Goal: Task Accomplishment & Management: Manage account settings

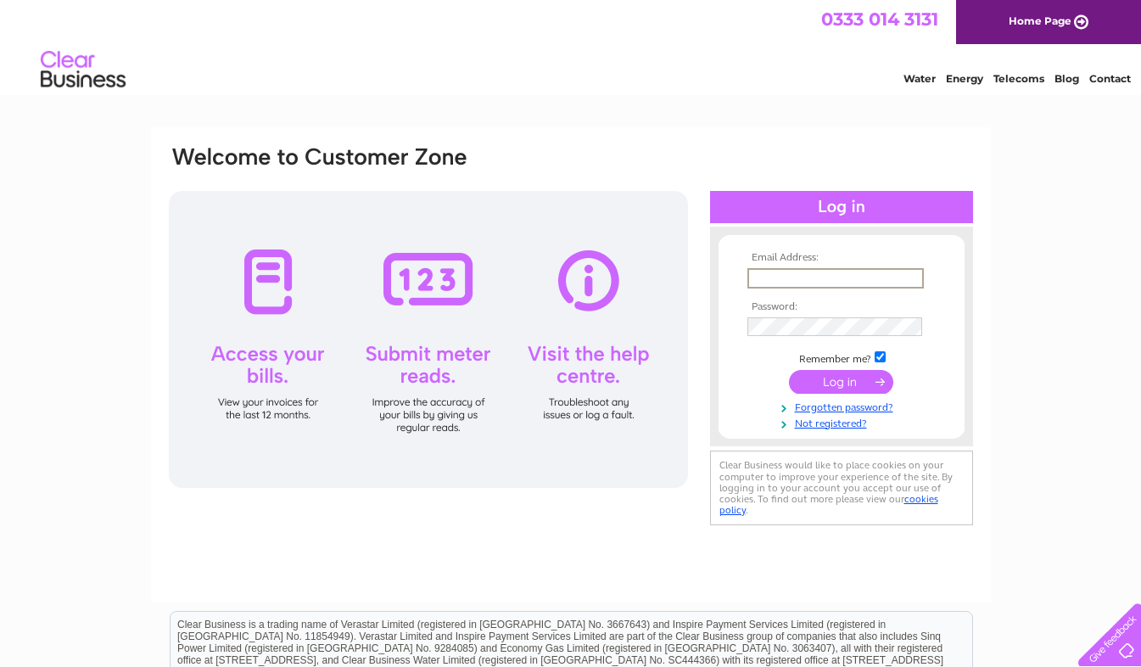
type input "colin@ombler.co.uk"
click at [857, 383] on input "submit" at bounding box center [841, 382] width 104 height 24
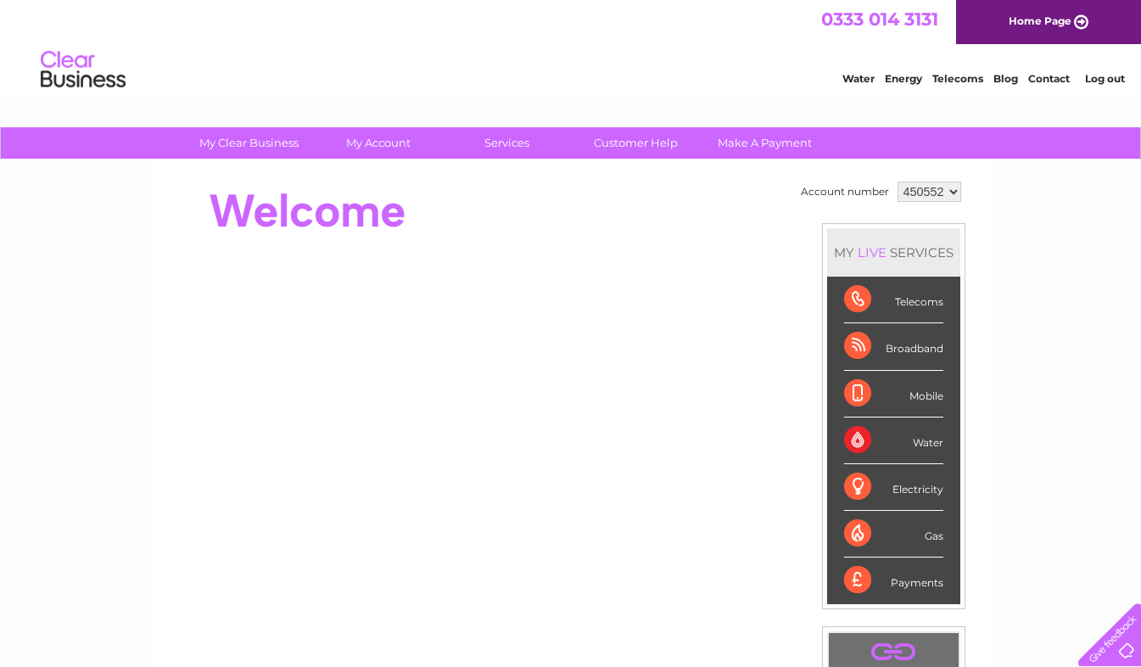
click at [857, 293] on div "Telecoms" at bounding box center [893, 300] width 99 height 47
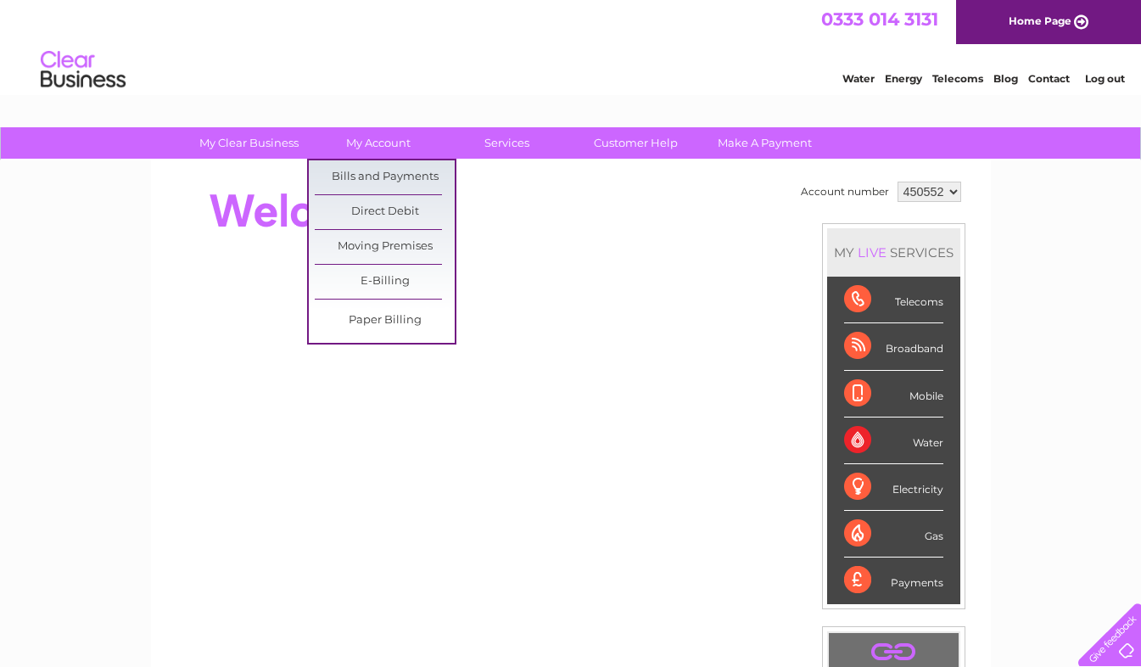
click at [403, 171] on link "Bills and Payments" at bounding box center [385, 177] width 140 height 34
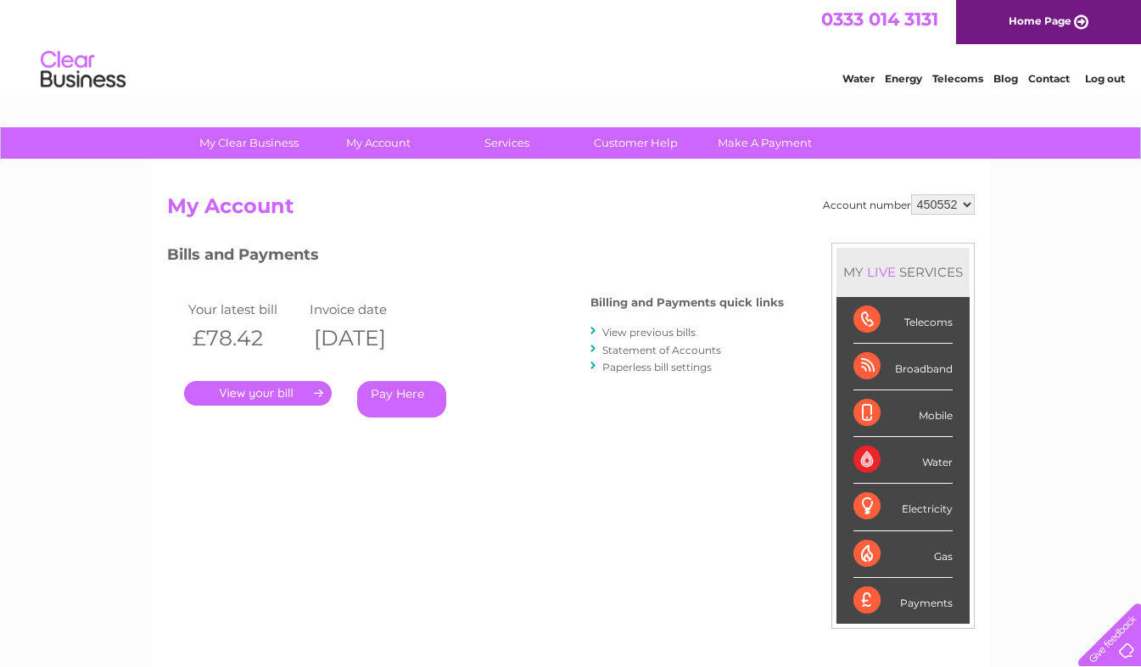
click at [283, 392] on link "." at bounding box center [258, 393] width 148 height 25
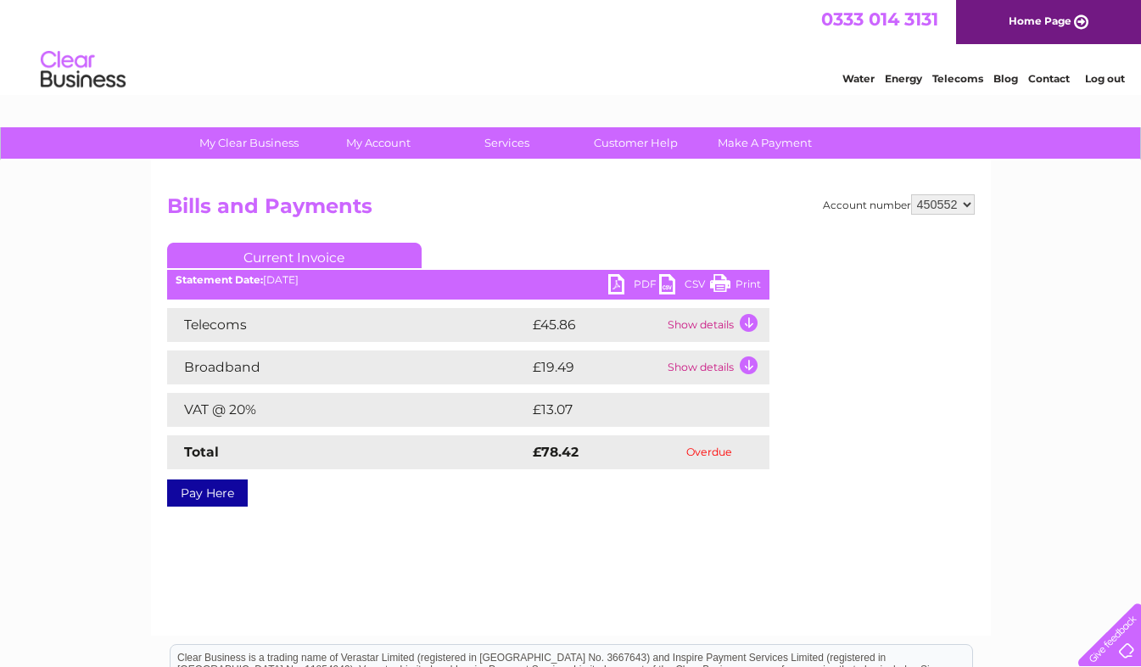
click at [748, 319] on td "Show details" at bounding box center [717, 325] width 106 height 34
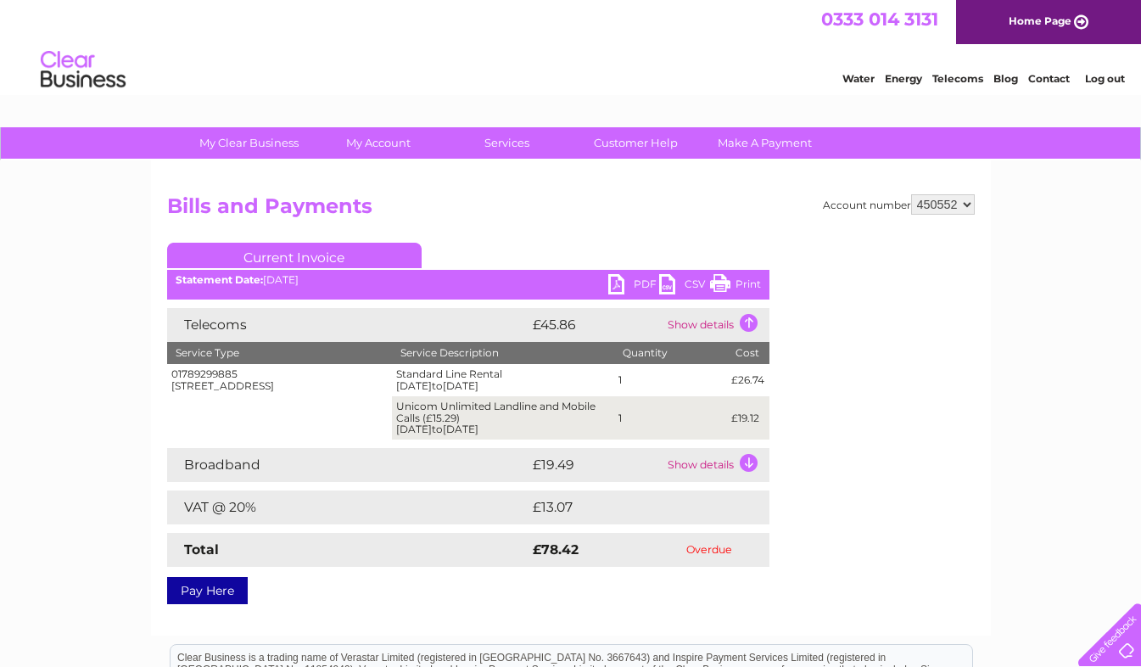
click at [584, 242] on div "Account number 450552 Bills and Payments Current Invoice PDF CSV Print" at bounding box center [571, 395] width 808 height 403
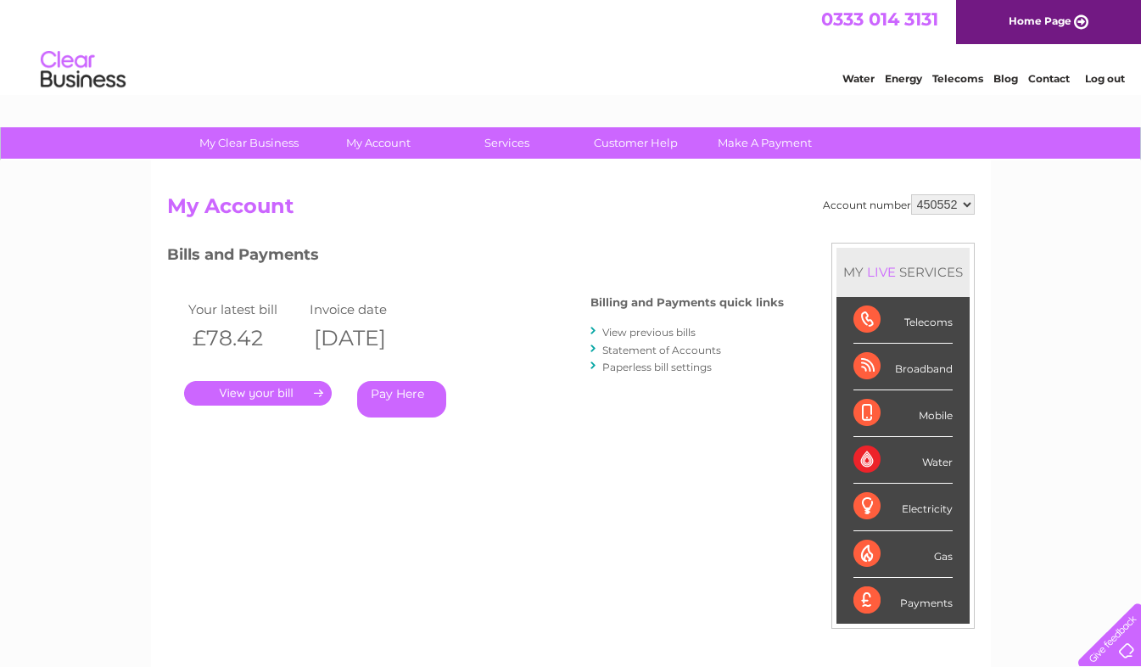
click at [659, 331] on link "View previous bills" at bounding box center [649, 332] width 93 height 13
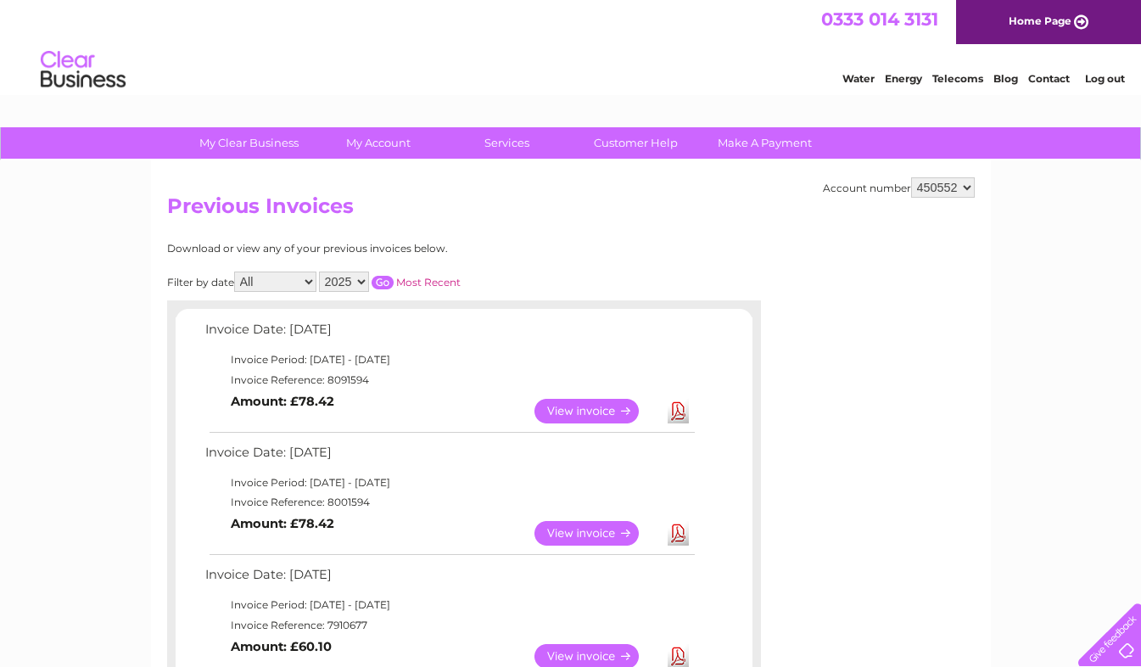
scroll to position [339, 0]
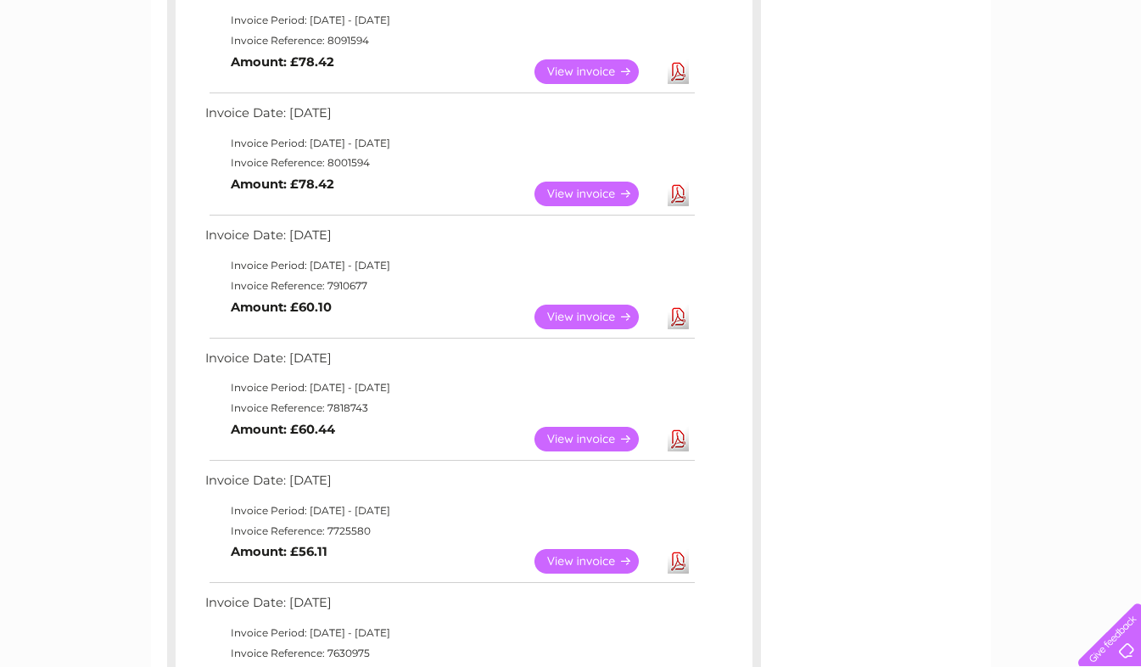
click at [592, 311] on link "View" at bounding box center [597, 317] width 125 height 25
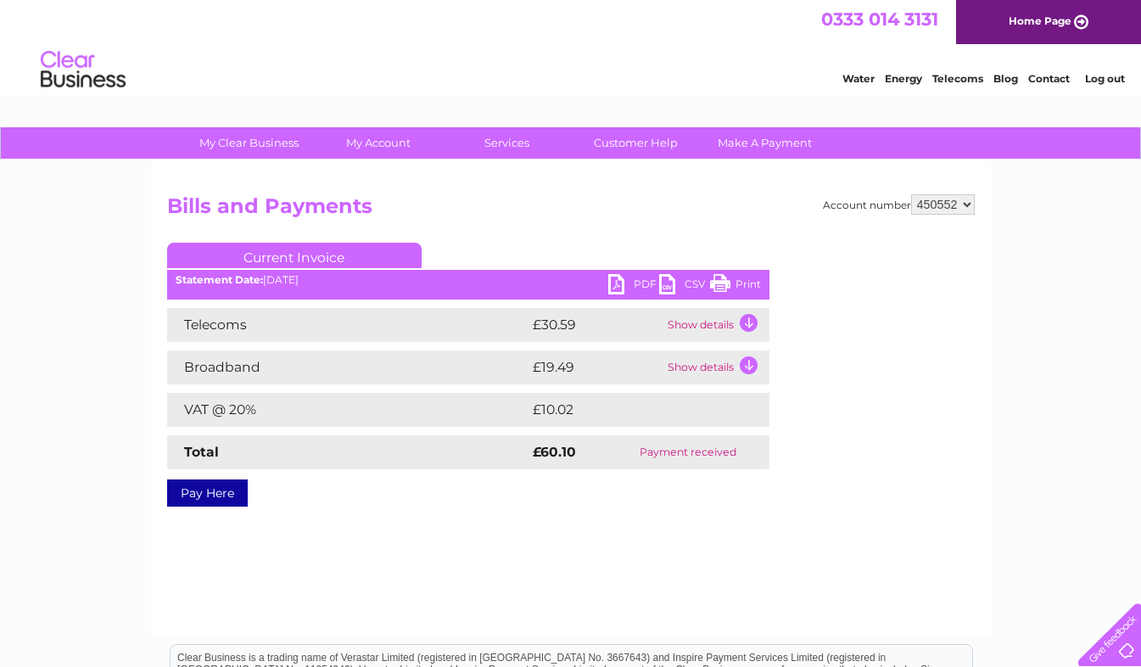
click at [720, 214] on h2 "Bills and Payments" at bounding box center [571, 210] width 808 height 32
click at [749, 323] on td "Show details" at bounding box center [717, 325] width 106 height 34
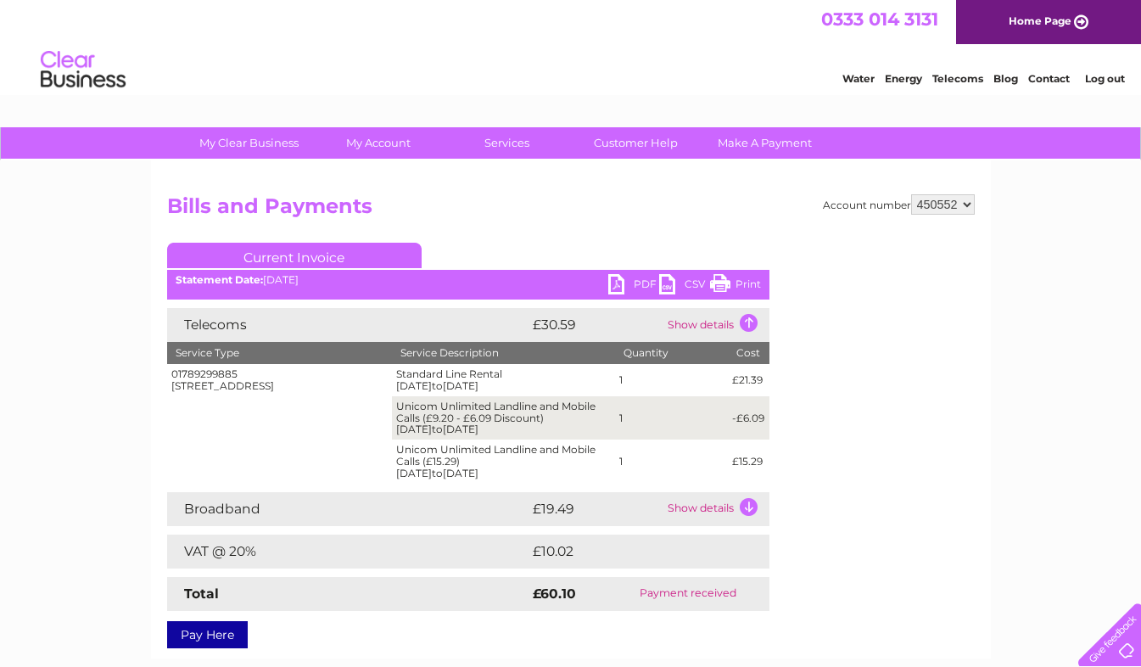
click at [538, 221] on h2 "Bills and Payments" at bounding box center [571, 210] width 808 height 32
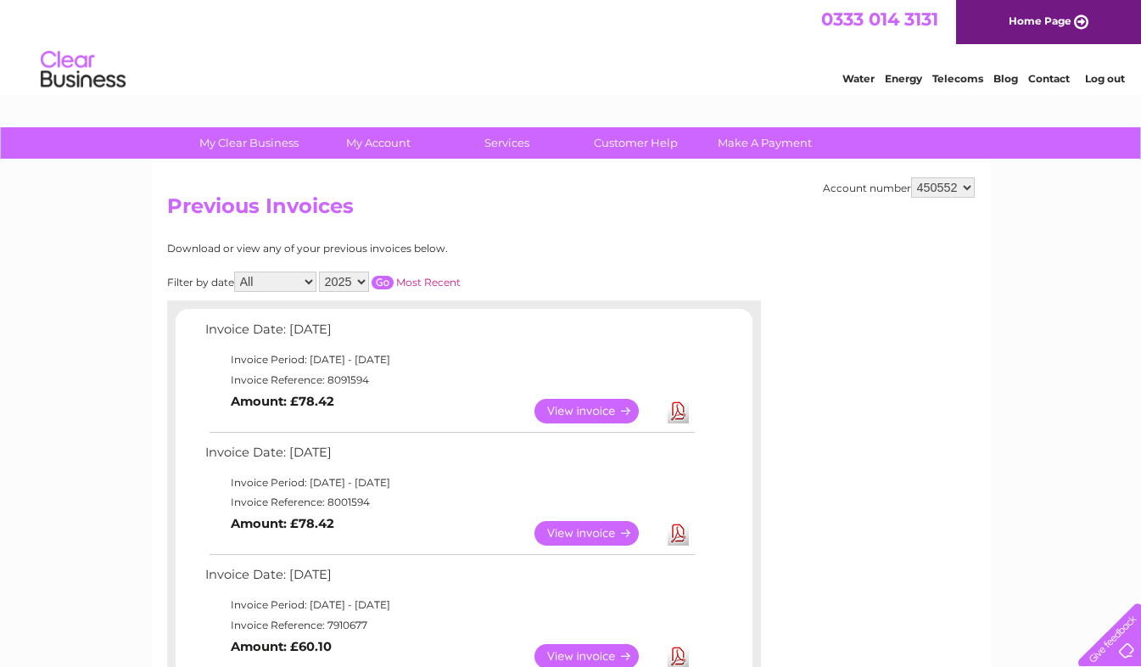
click at [602, 527] on link "View" at bounding box center [597, 533] width 125 height 25
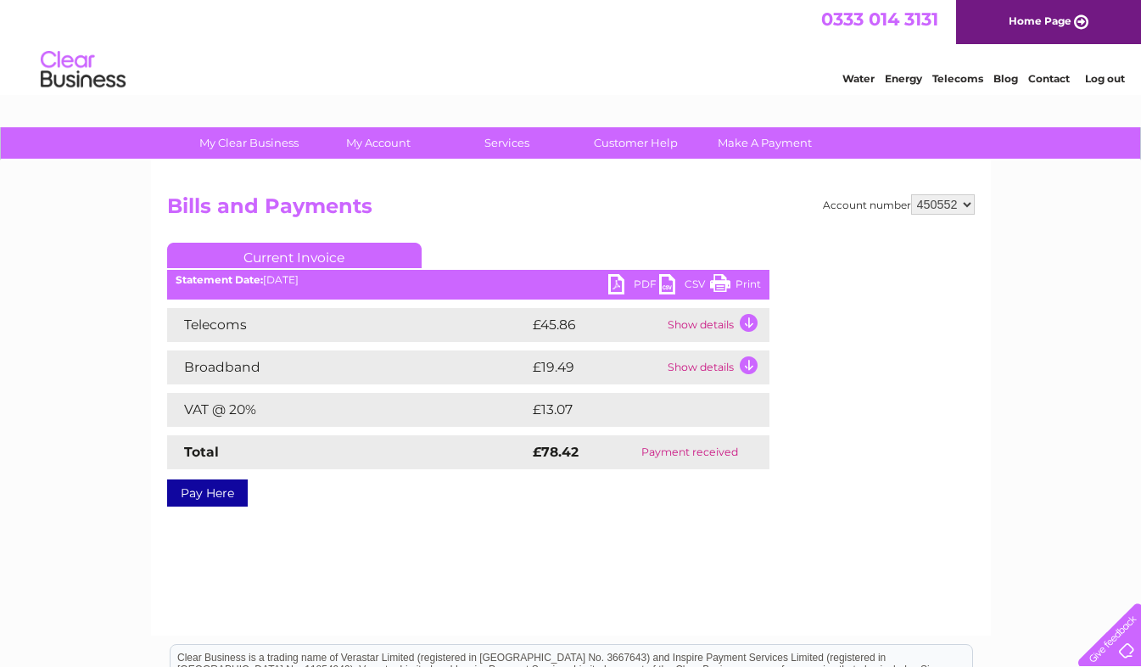
click at [749, 320] on td "Show details" at bounding box center [717, 325] width 106 height 34
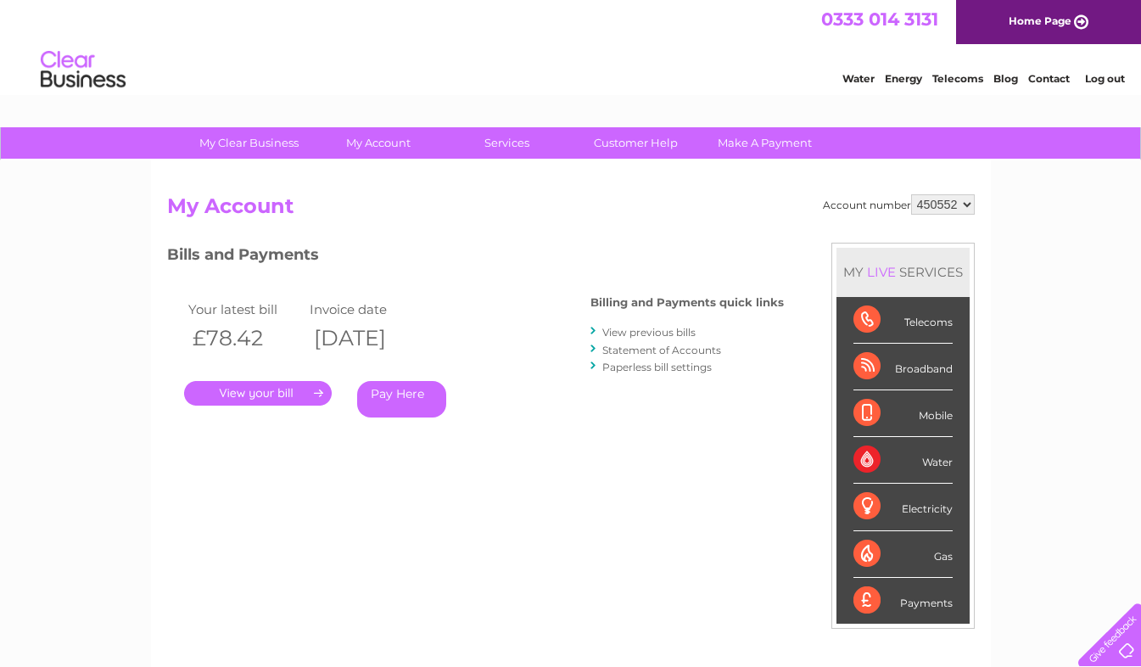
click at [258, 397] on link "." at bounding box center [258, 393] width 148 height 25
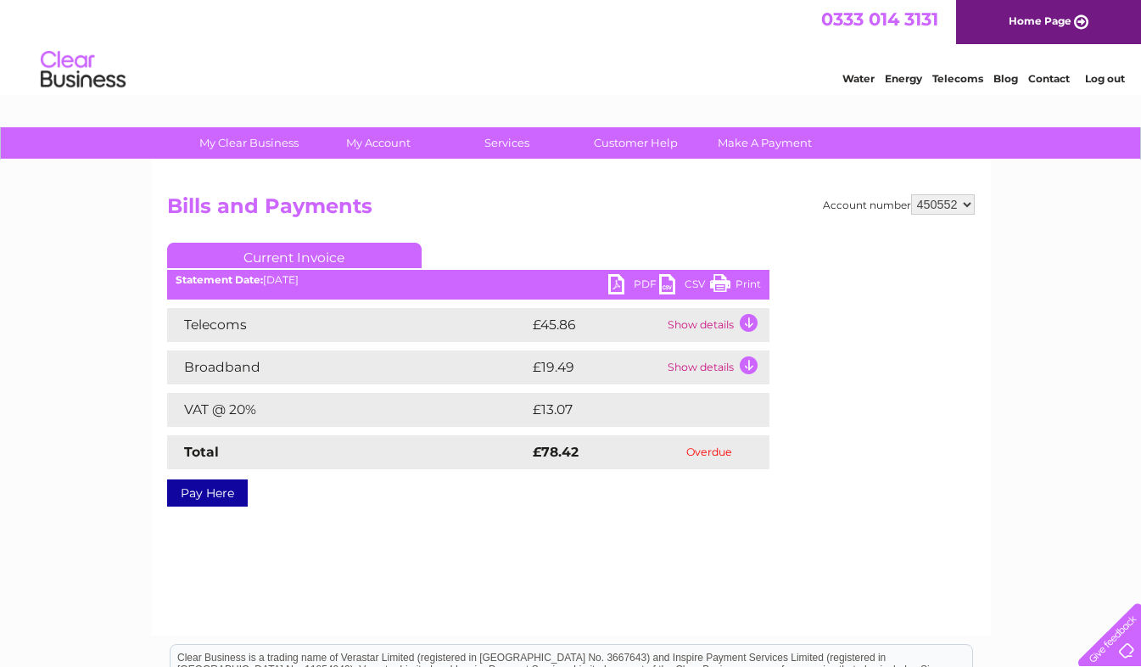
click at [746, 325] on td "Show details" at bounding box center [717, 325] width 106 height 34
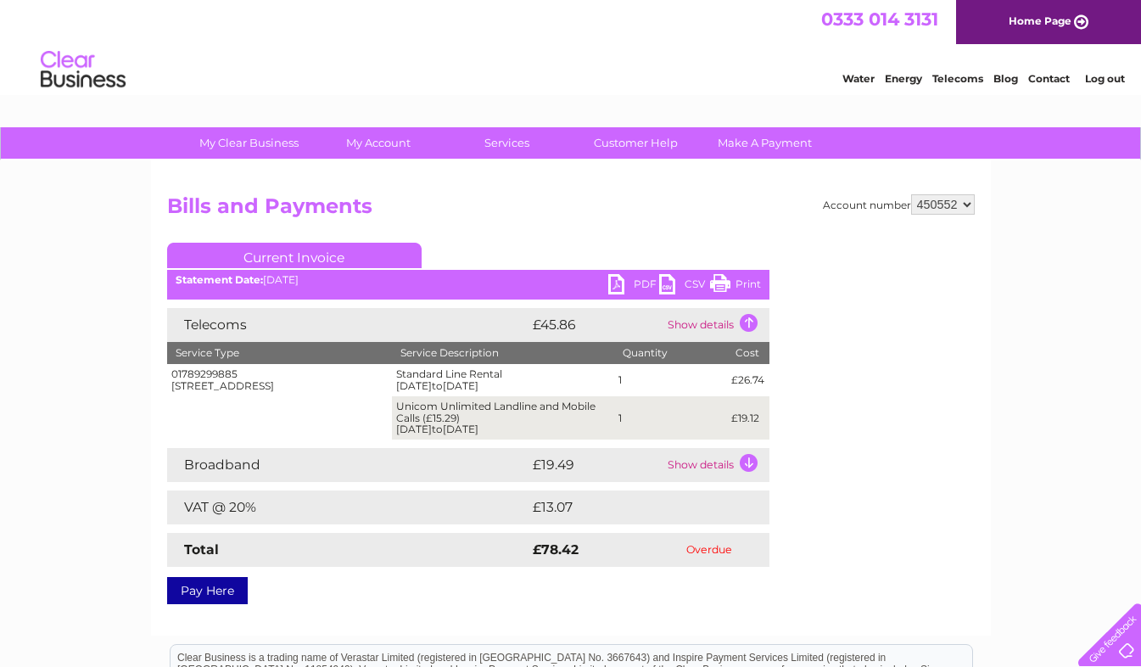
click at [747, 328] on td "Show details" at bounding box center [717, 325] width 106 height 34
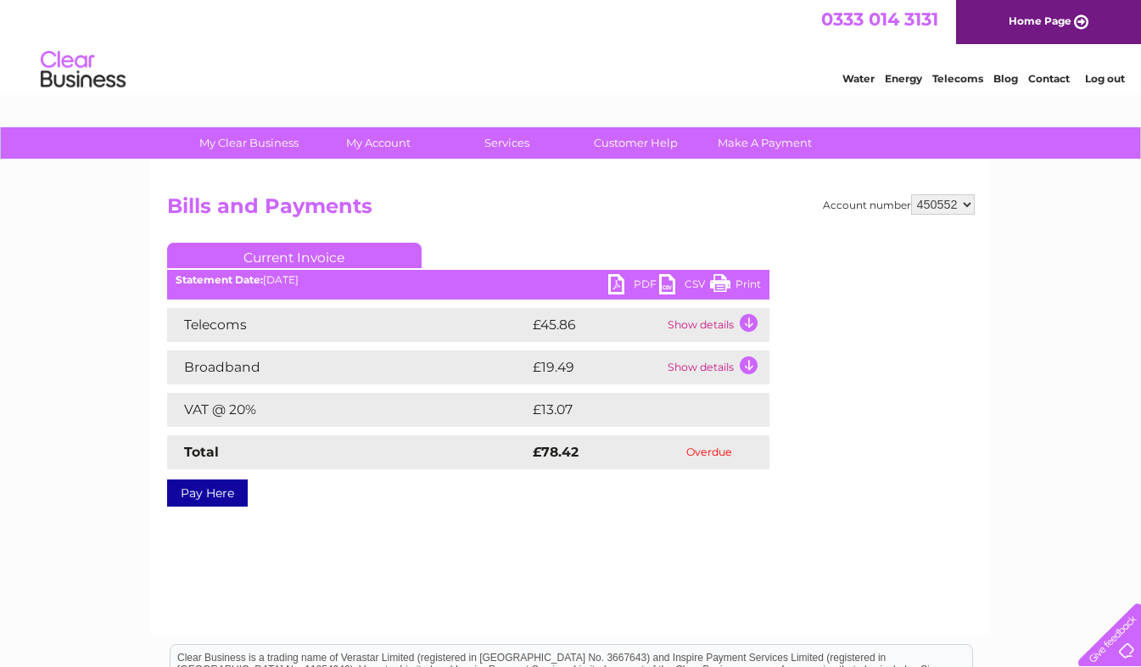
click at [636, 143] on link "Customer Help" at bounding box center [636, 142] width 140 height 31
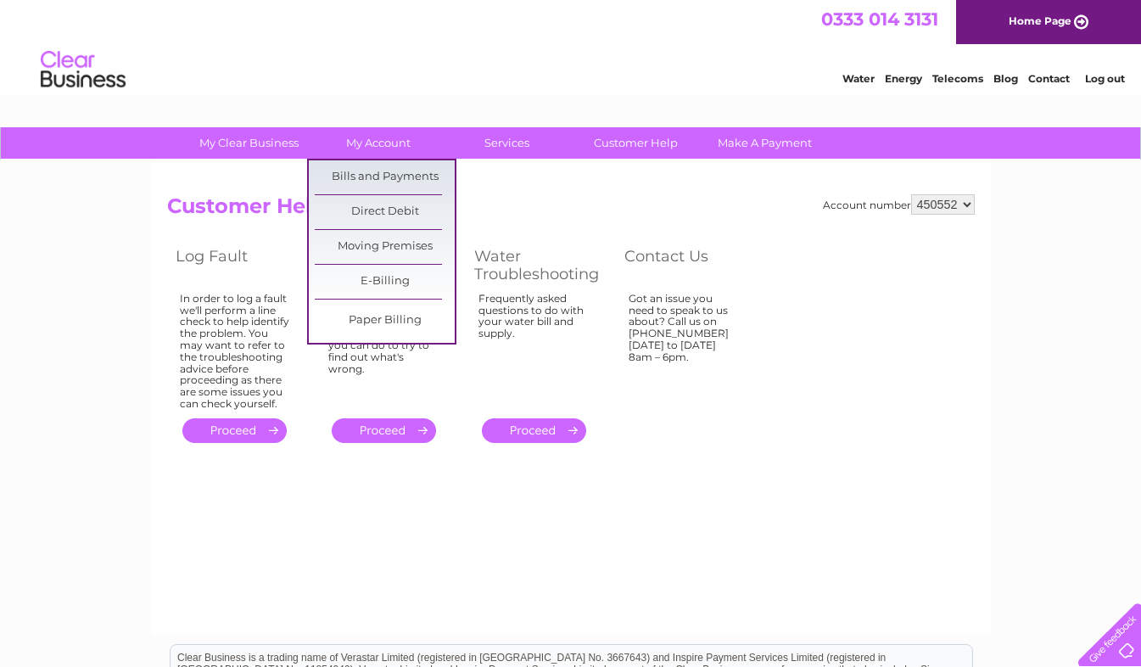
click at [403, 176] on link "Bills and Payments" at bounding box center [385, 177] width 140 height 34
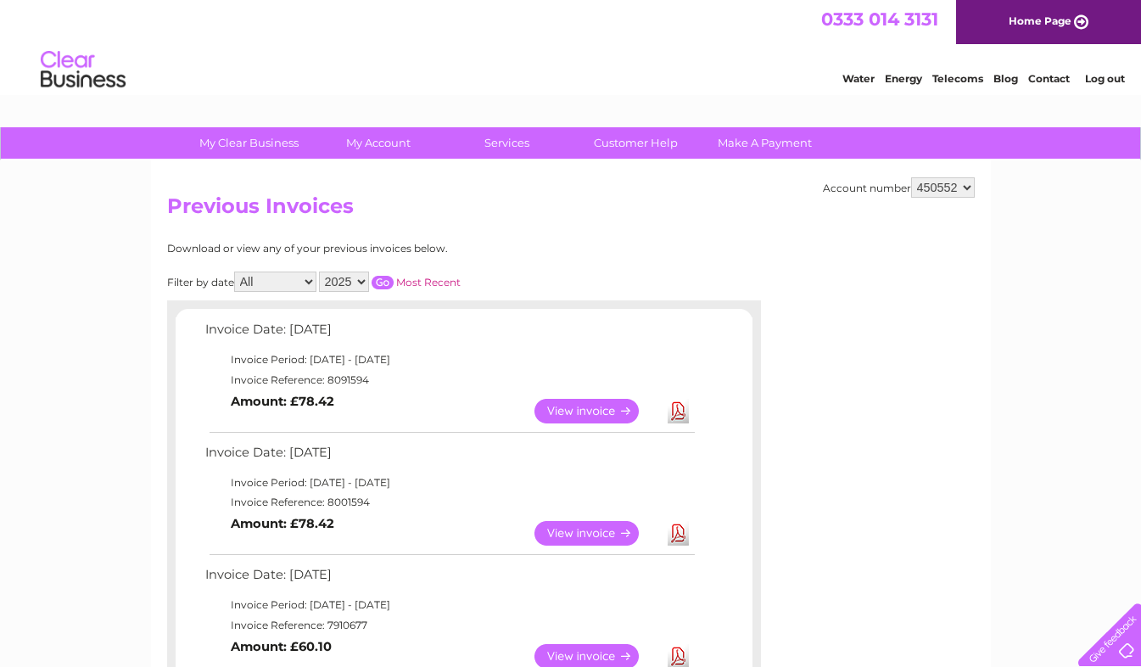
click at [630, 406] on link "View" at bounding box center [597, 411] width 125 height 25
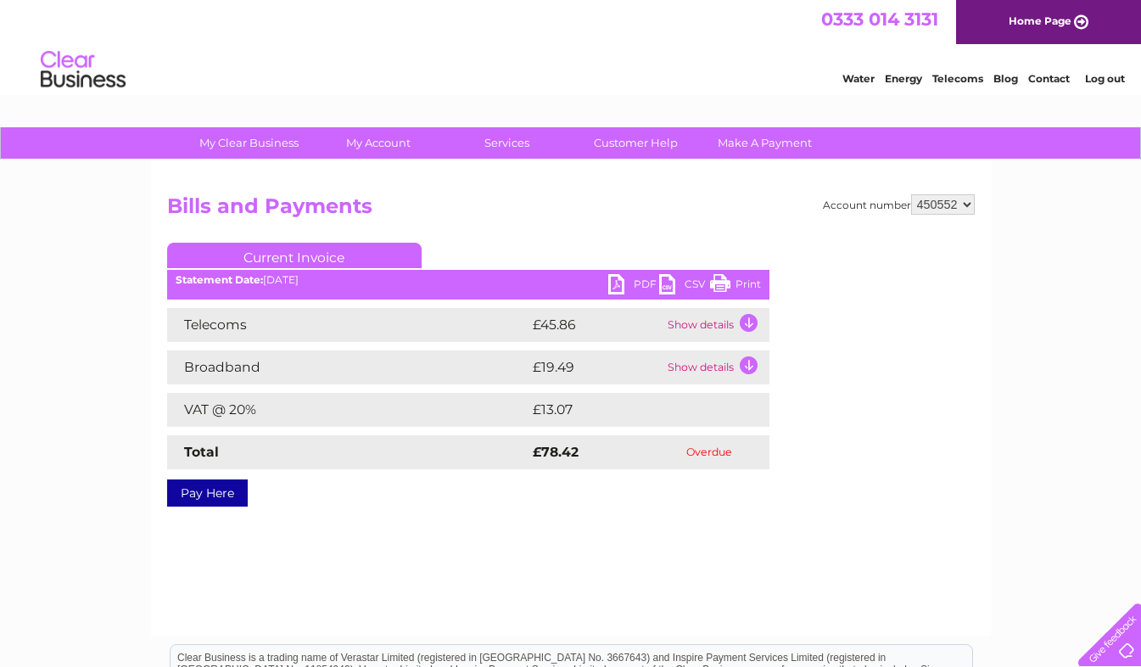
click at [742, 321] on td "Show details" at bounding box center [717, 325] width 106 height 34
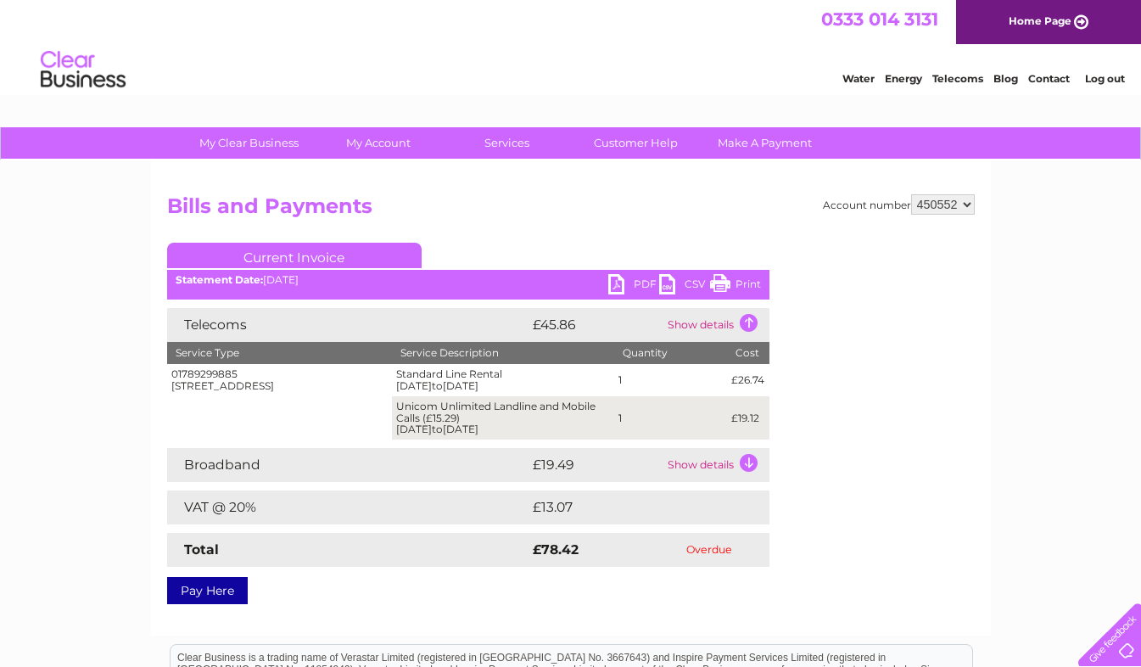
click at [748, 466] on td "Show details" at bounding box center [717, 465] width 106 height 34
